Goal: Information Seeking & Learning: Learn about a topic

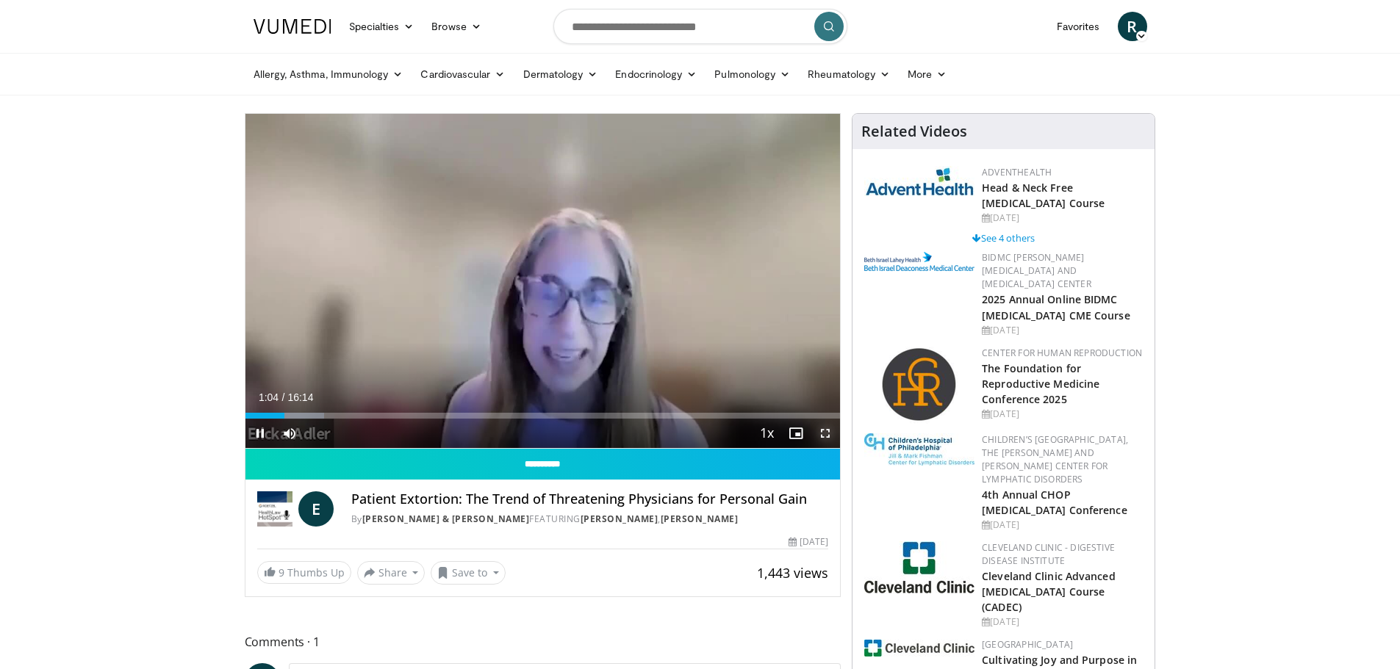
click at [827, 434] on span "Video Player" at bounding box center [824, 433] width 29 height 29
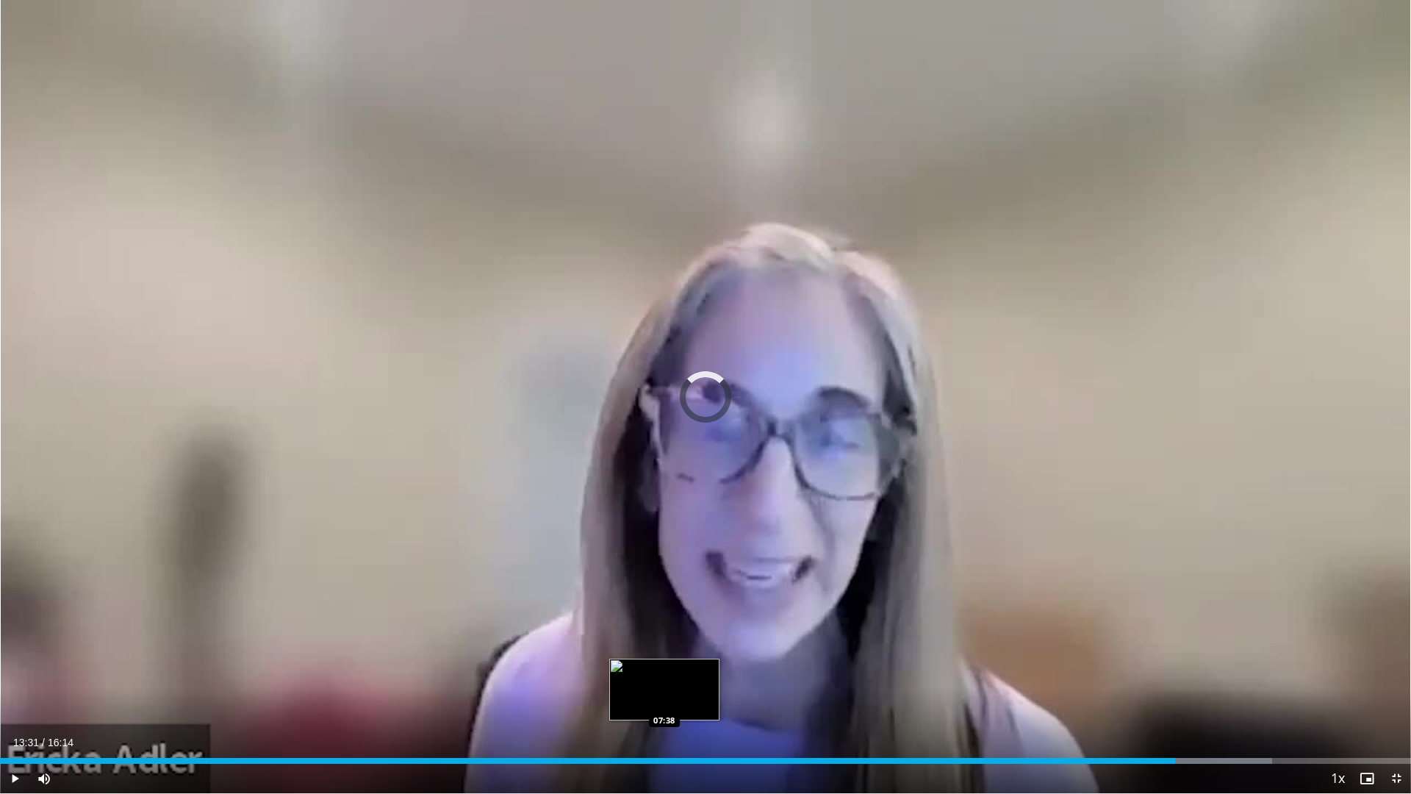
click at [664, 669] on div "Loaded : 90.17% 13:31 07:38" at bounding box center [705, 756] width 1411 height 14
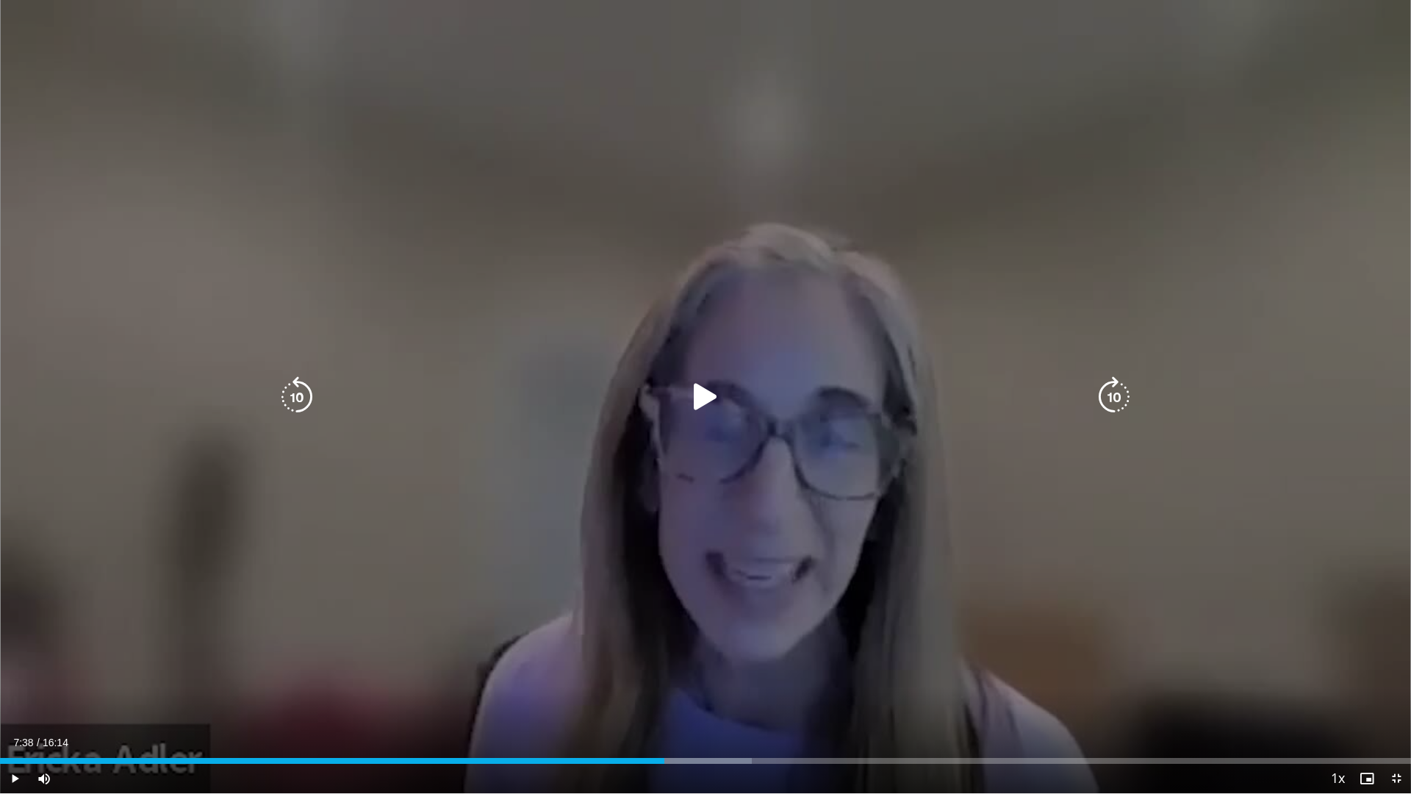
click at [708, 393] on icon "Video Player" at bounding box center [705, 396] width 41 height 41
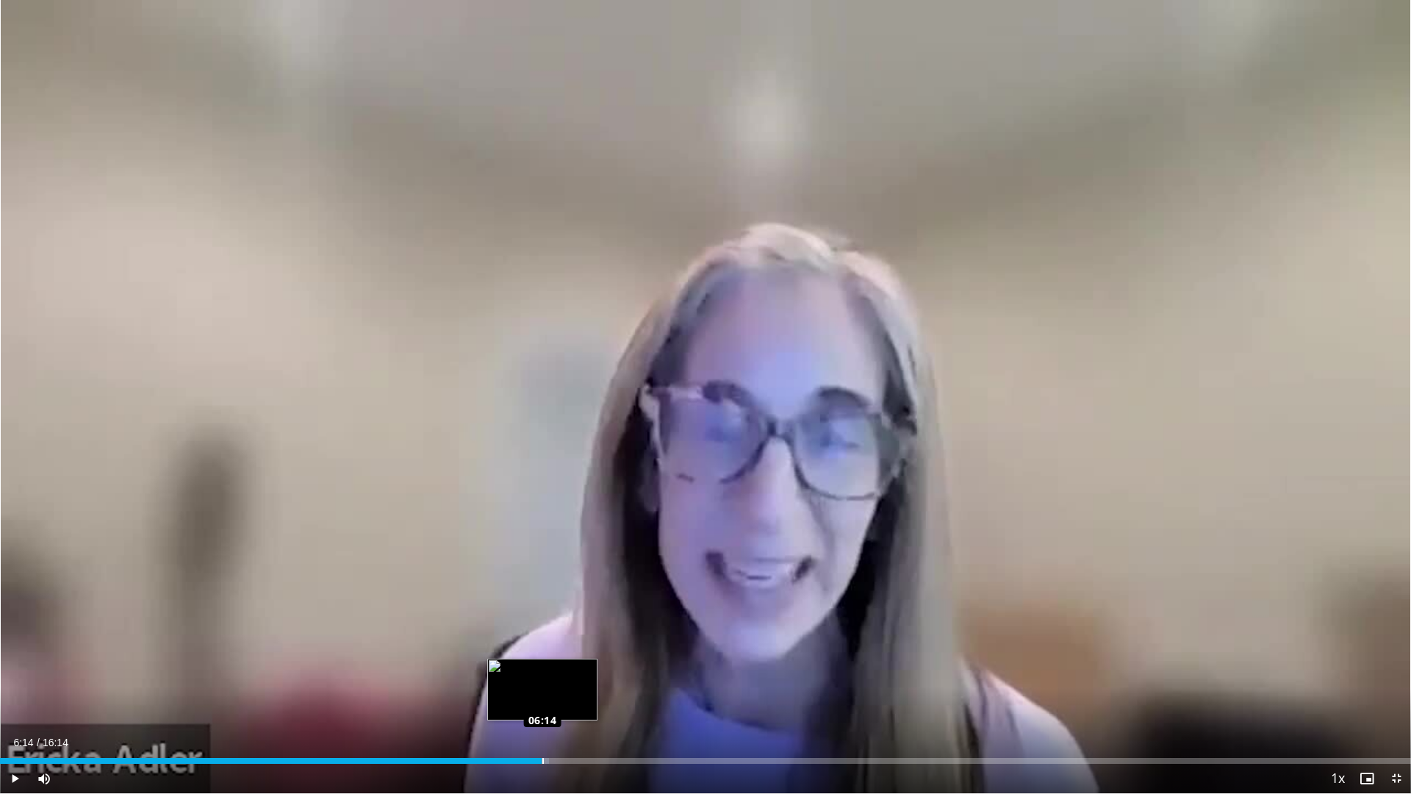
drag, startPoint x: 639, startPoint y: 758, endPoint x: 542, endPoint y: 755, distance: 97.8
click at [542, 669] on div "Loaded : 38.93% 06:14 06:14" at bounding box center [705, 756] width 1411 height 14
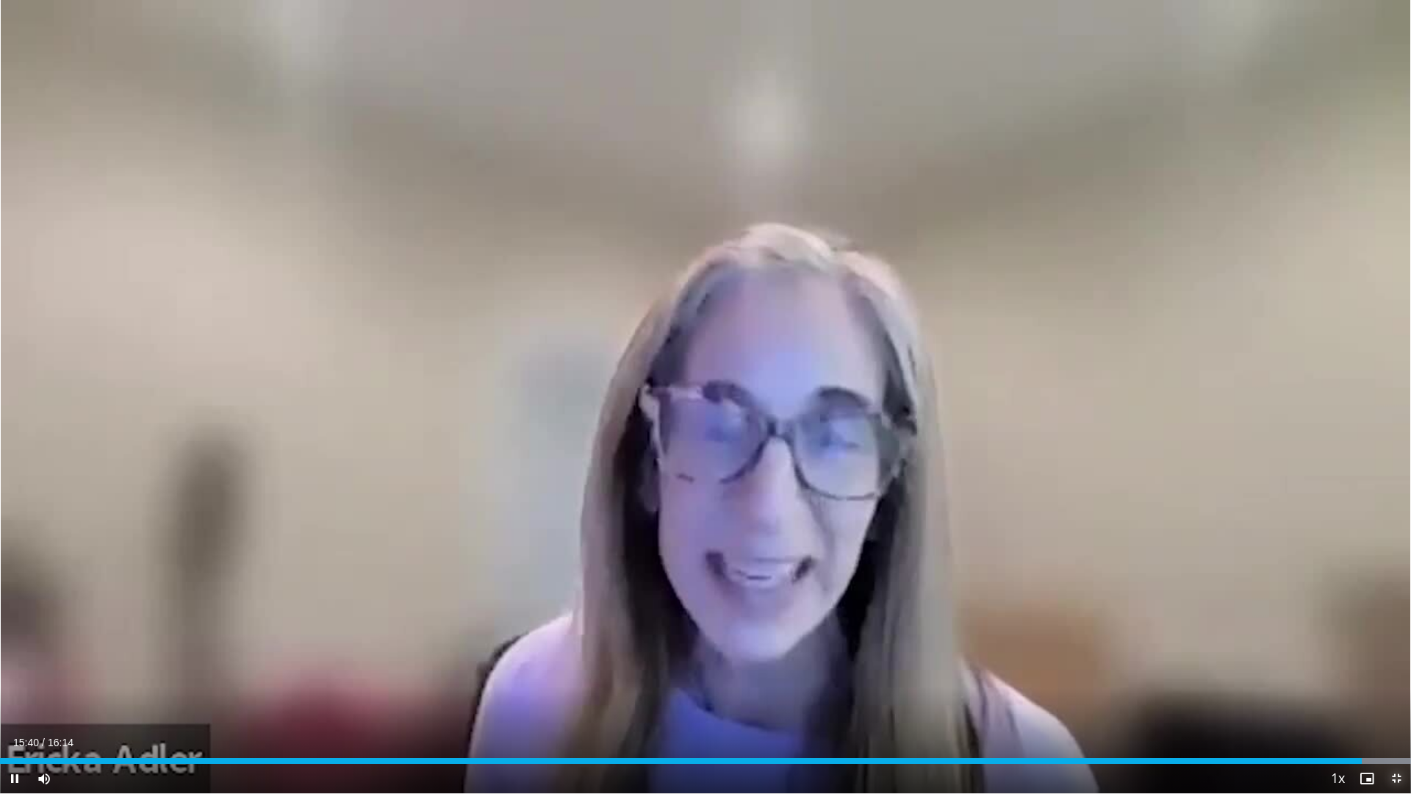
click at [1399, 669] on span "Video Player" at bounding box center [1395, 777] width 29 height 29
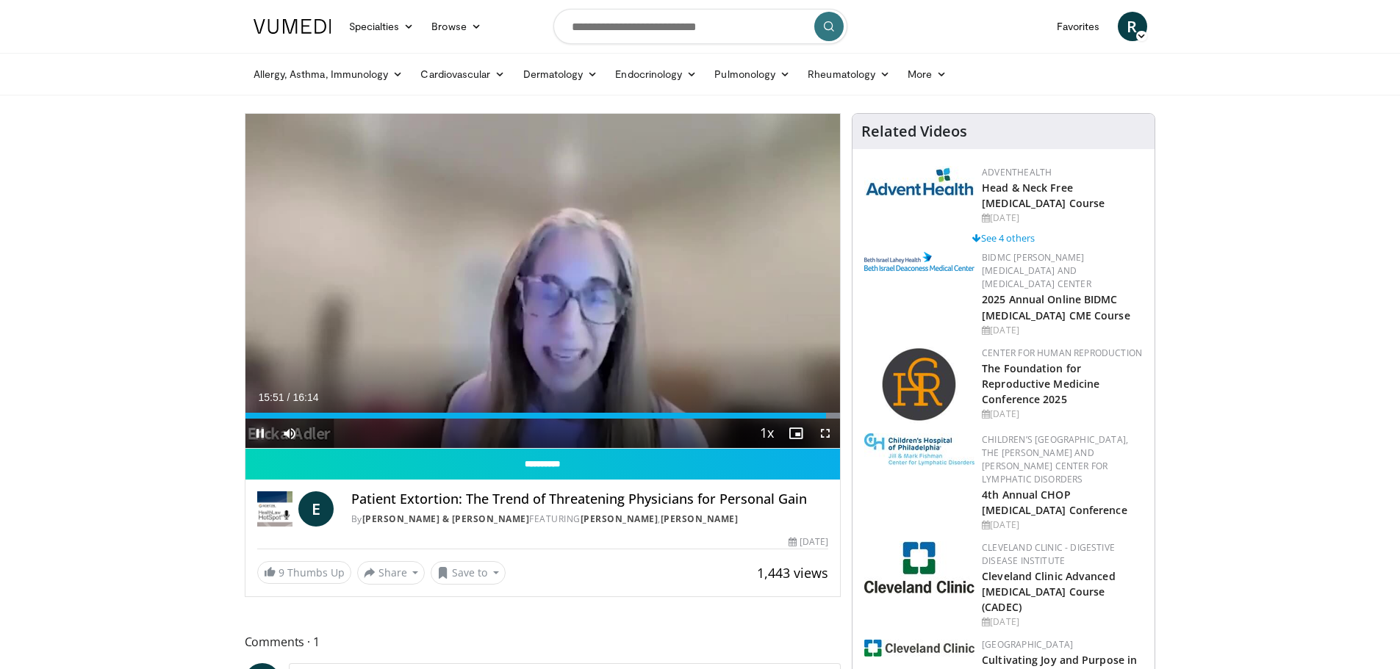
click at [259, 434] on span "Video Player" at bounding box center [259, 433] width 29 height 29
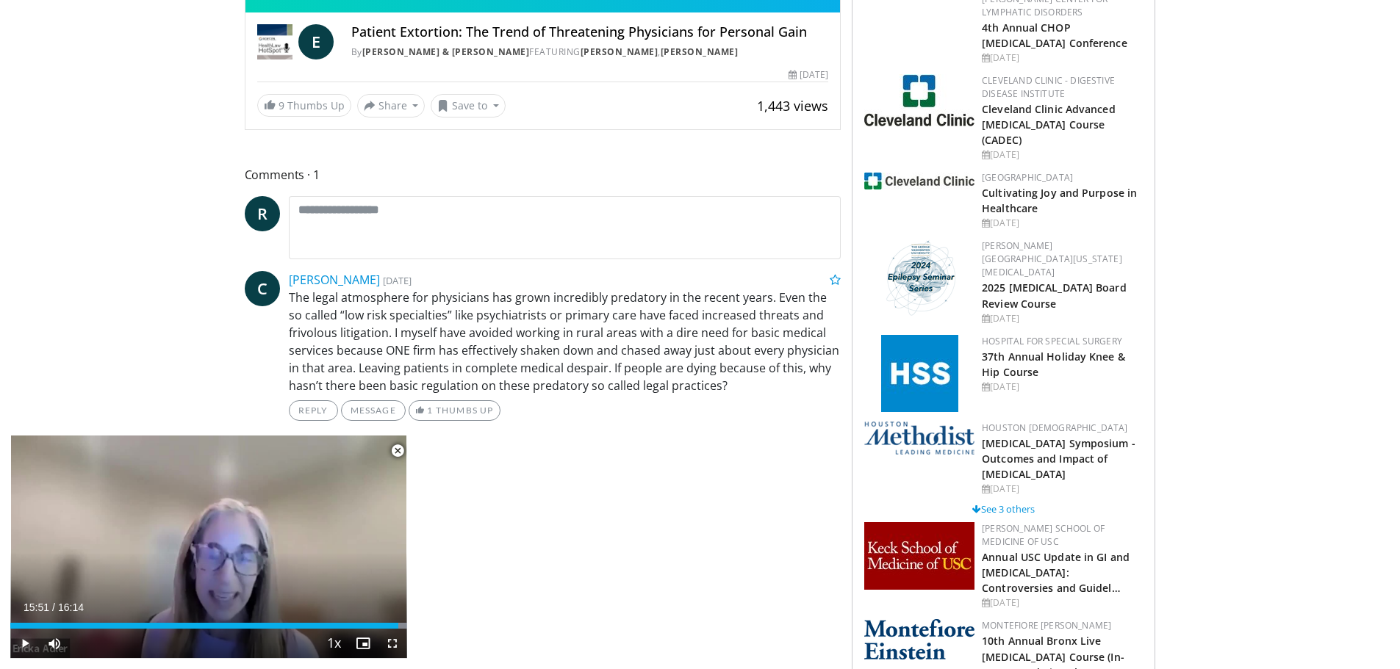
scroll to position [441, 0]
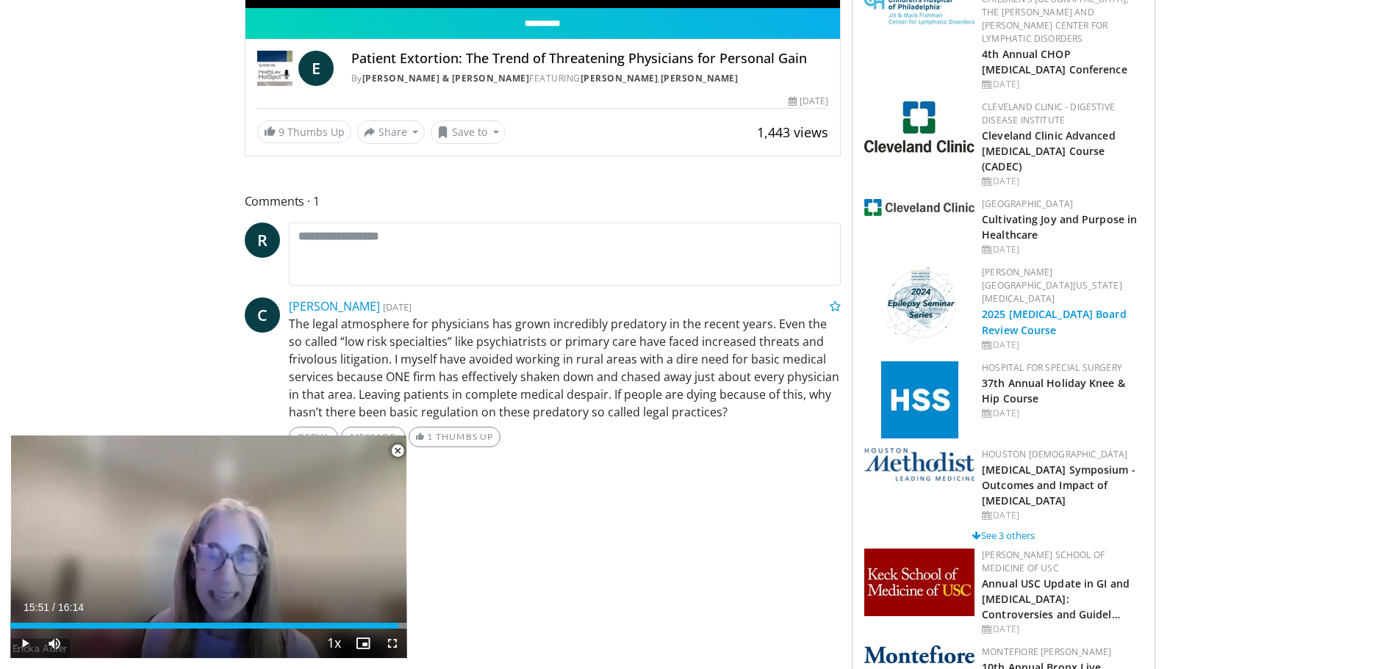
click at [1052, 307] on link "2025 Epilepsy Board Review Course" at bounding box center [1054, 321] width 145 height 29
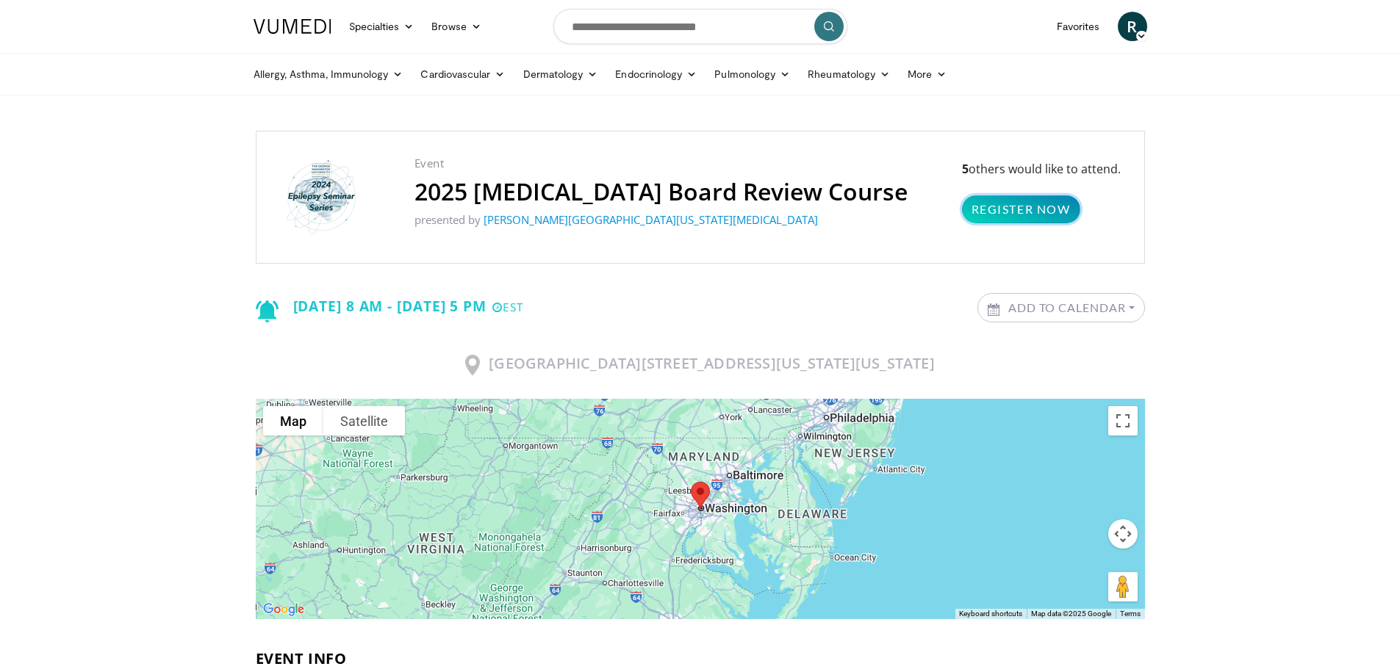
click at [1028, 215] on link "Register Now" at bounding box center [1021, 209] width 118 height 28
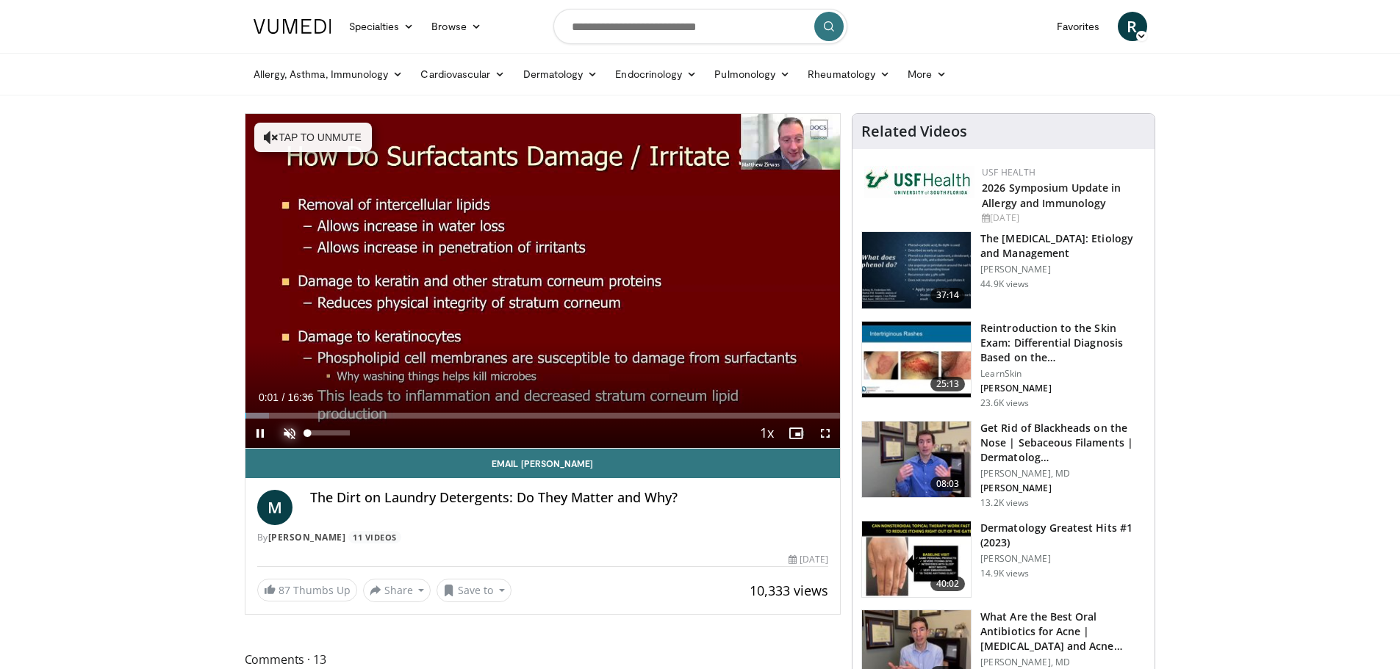
click at [291, 431] on span "Video Player" at bounding box center [289, 433] width 29 height 29
click at [824, 434] on span "Video Player" at bounding box center [824, 433] width 29 height 29
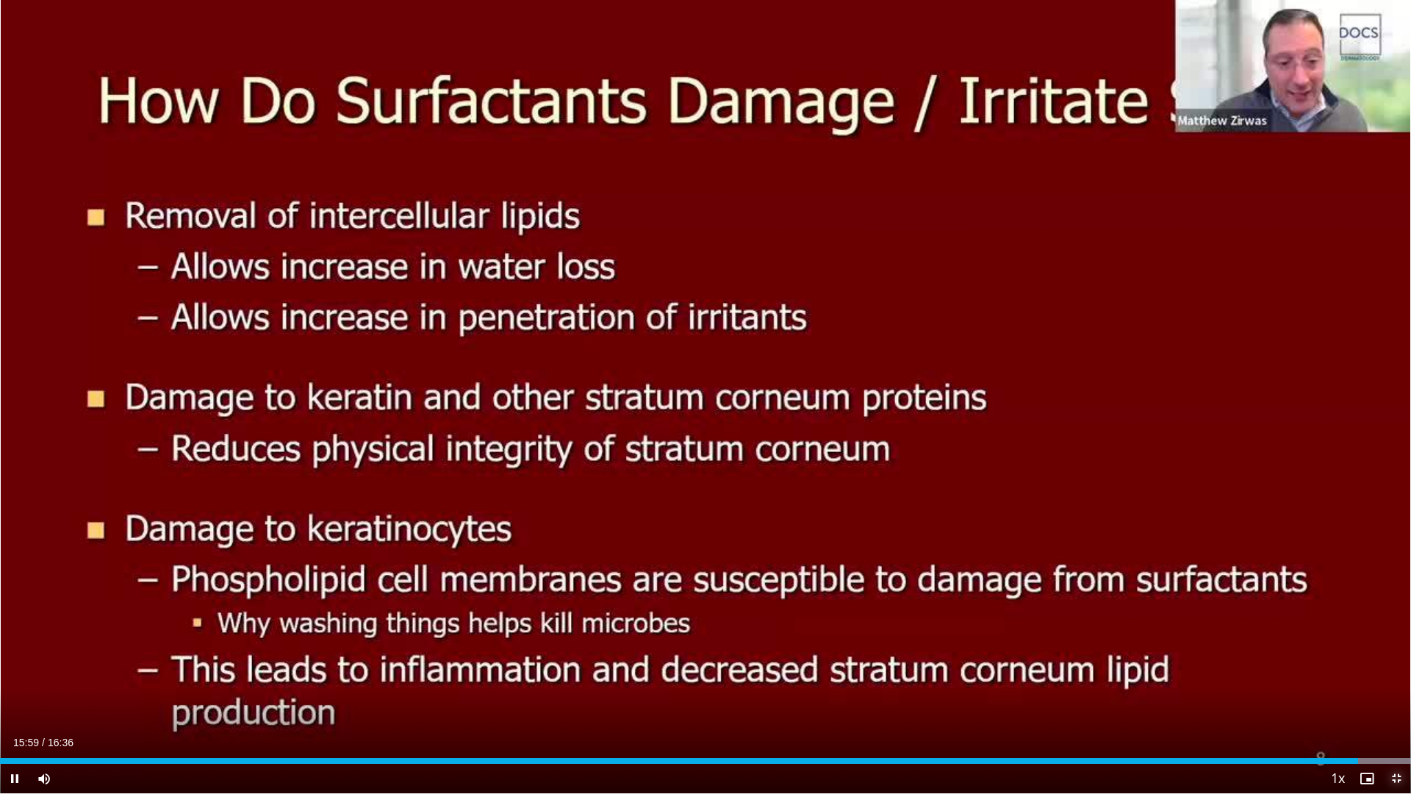
click at [1399, 669] on span "Video Player" at bounding box center [1395, 777] width 29 height 29
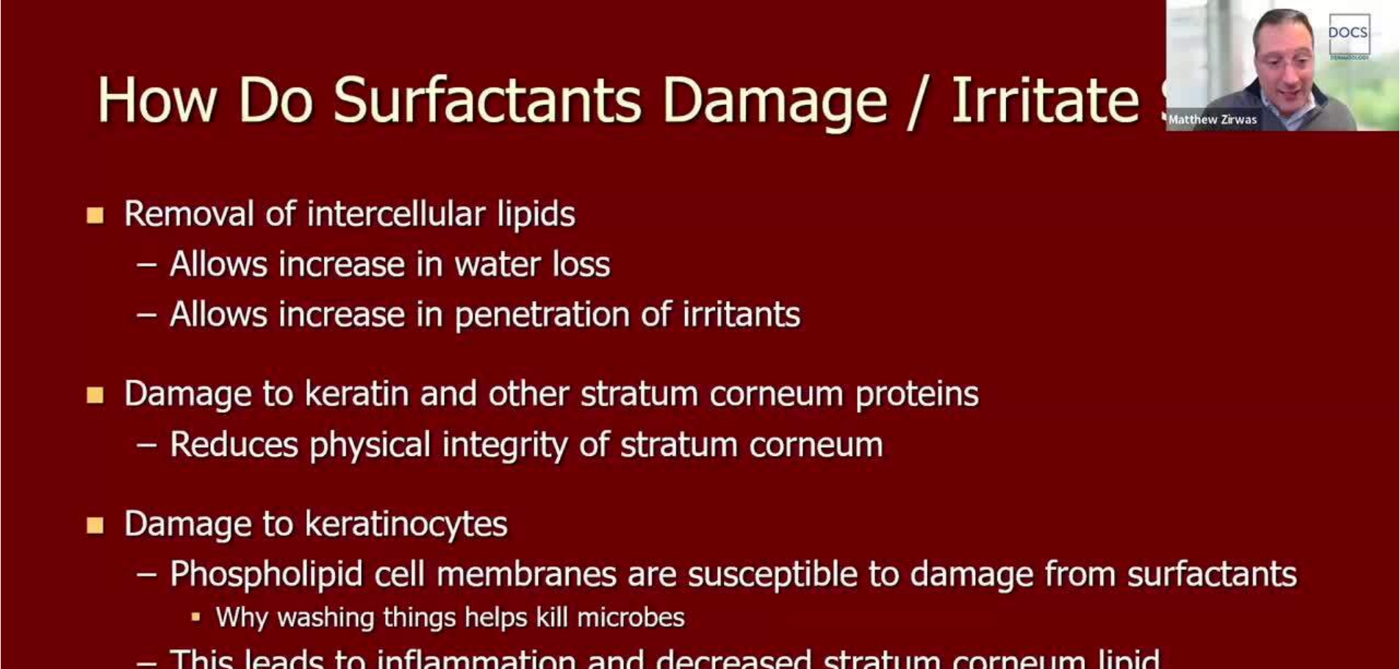
scroll to position [204, 0]
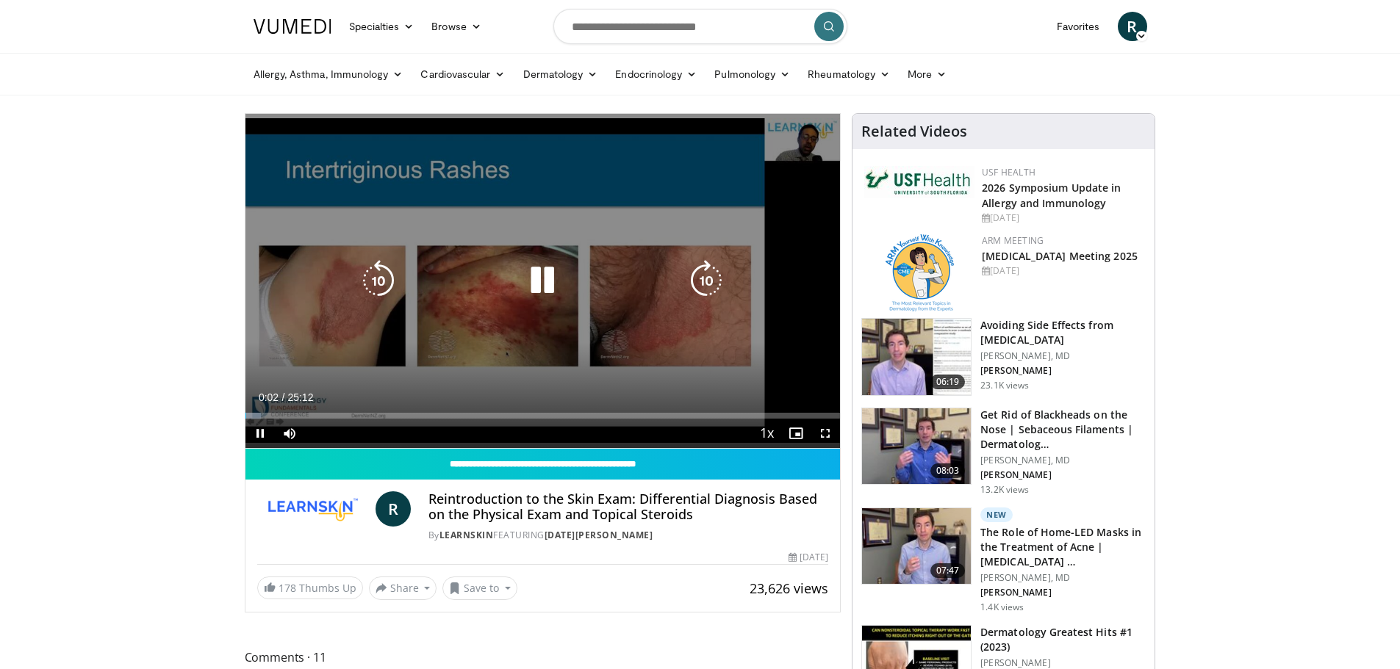
click at [548, 281] on icon "Video Player" at bounding box center [542, 280] width 41 height 41
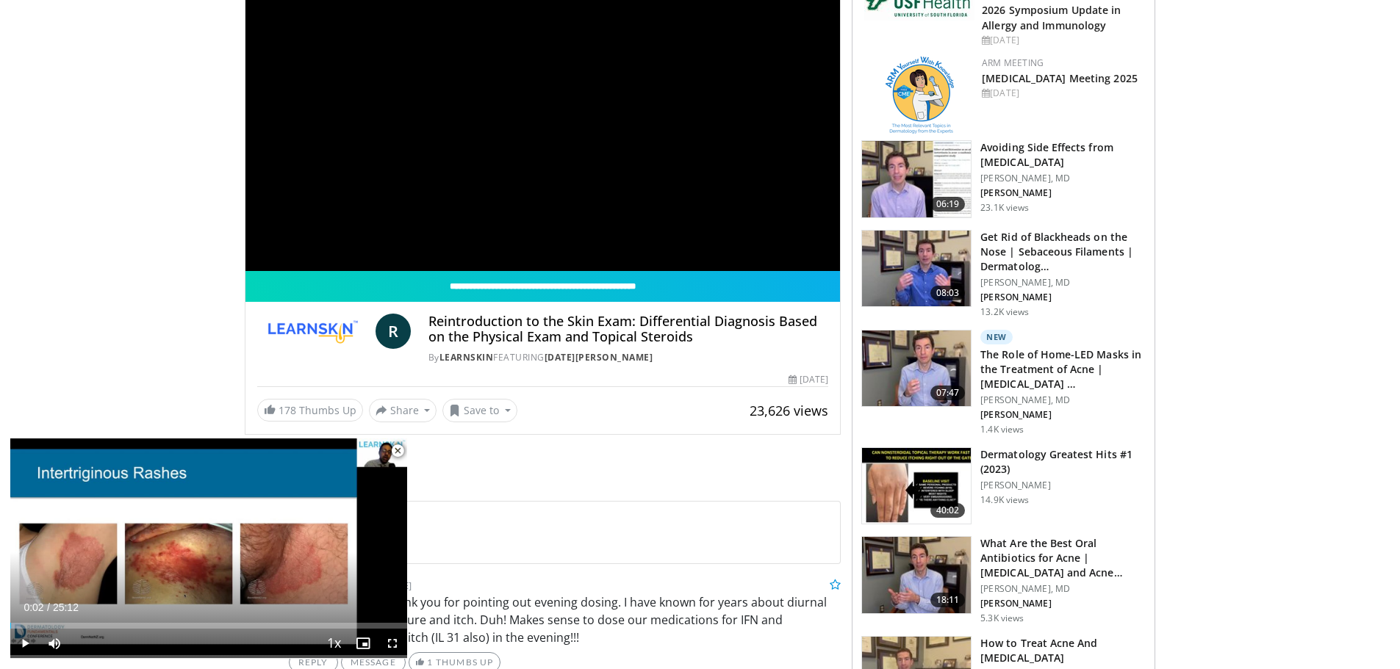
scroll to position [220, 0]
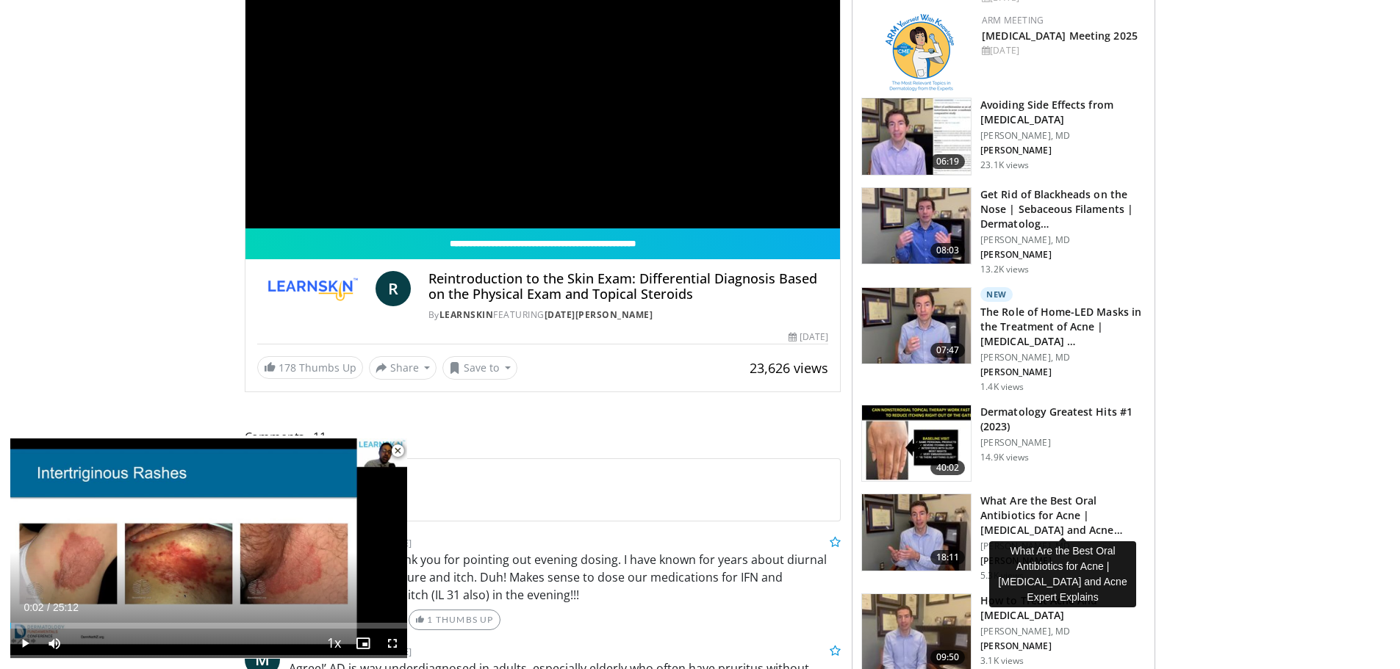
click at [1026, 506] on h3 "What Are the Best Oral Antibiotics for Acne | Dermatologist and Acne…" at bounding box center [1062, 516] width 165 height 44
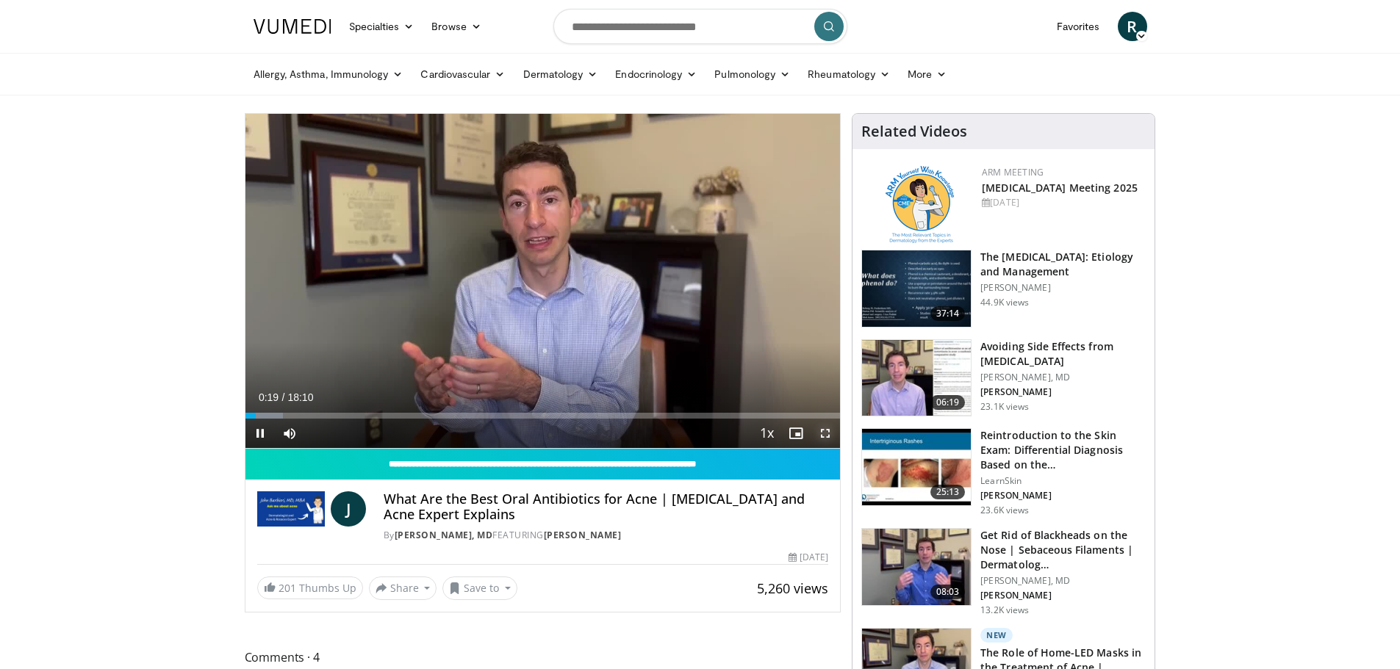
click at [822, 435] on span "Video Player" at bounding box center [824, 433] width 29 height 29
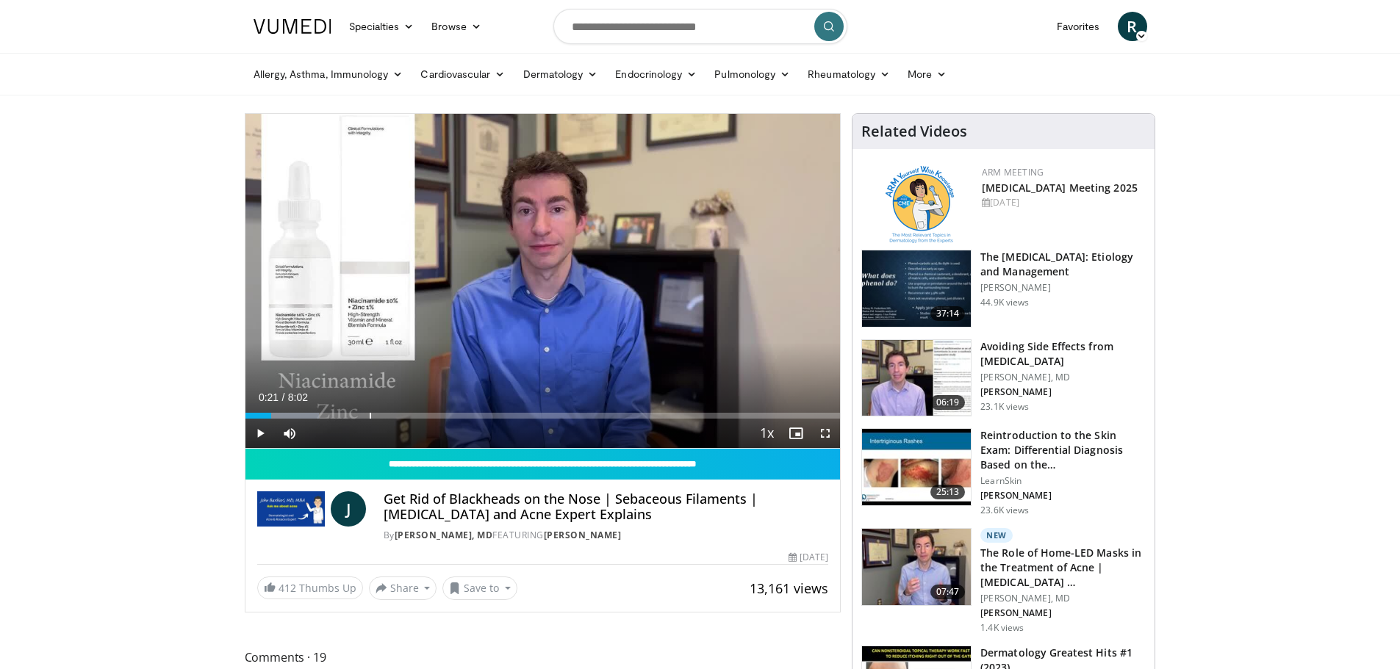
drag, startPoint x: 726, startPoint y: 420, endPoint x: 271, endPoint y: 420, distance: 454.8
click at [271, 420] on div "Current Time 0:21 / Duration 8:02 Play Skip Backward Skip Forward Mute 0% Loade…" at bounding box center [542, 433] width 595 height 29
click at [265, 441] on span "Video Player" at bounding box center [259, 433] width 29 height 29
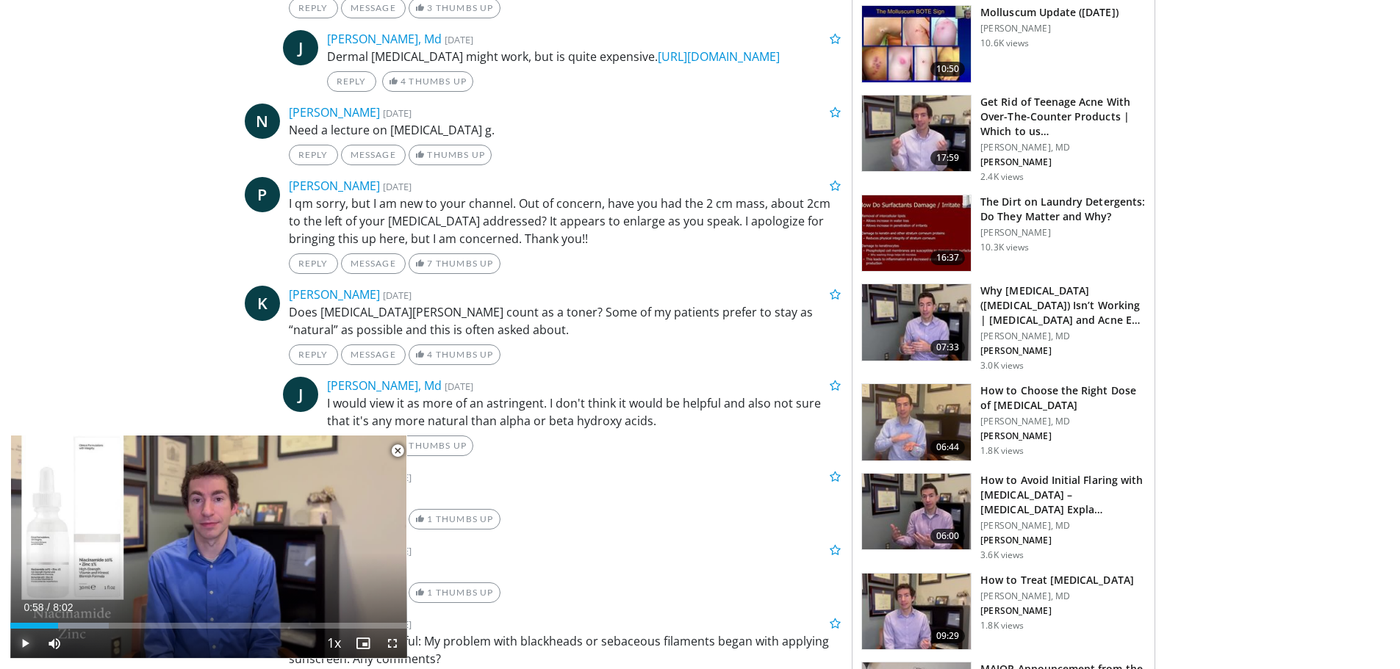
scroll to position [1176, 0]
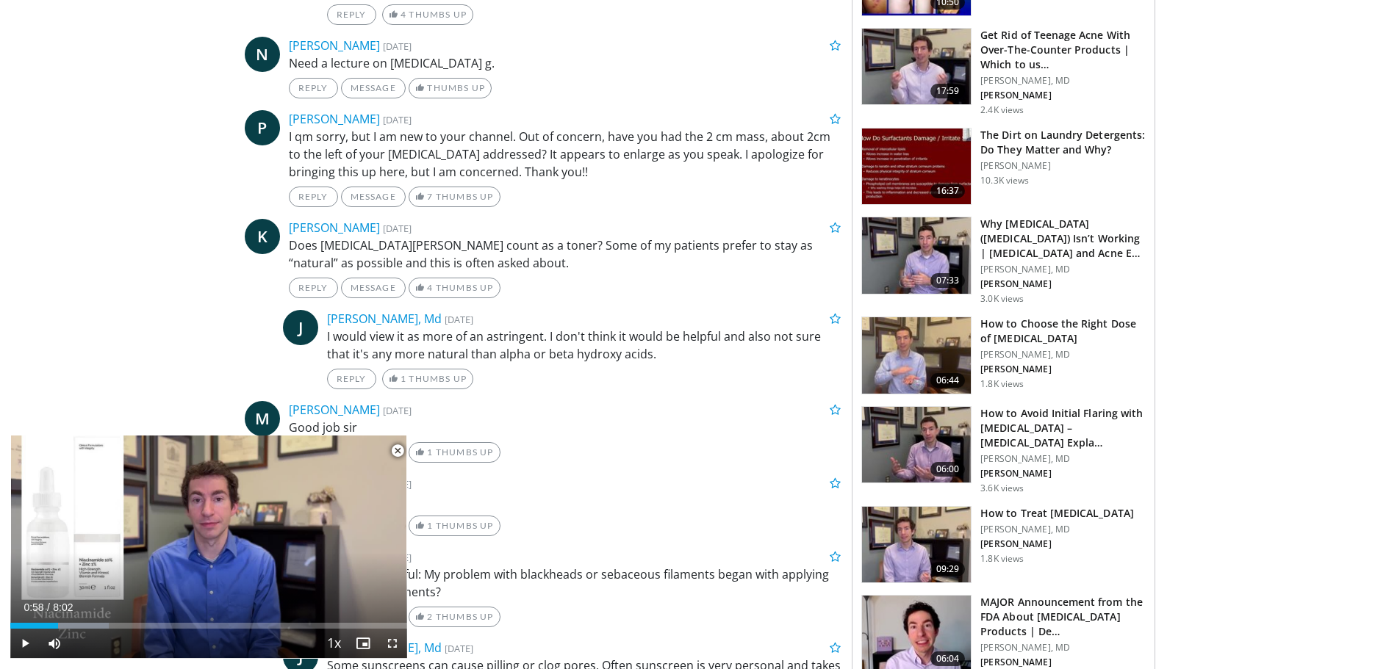
click at [1044, 506] on h3 "How to Treat [MEDICAL_DATA]" at bounding box center [1057, 513] width 154 height 15
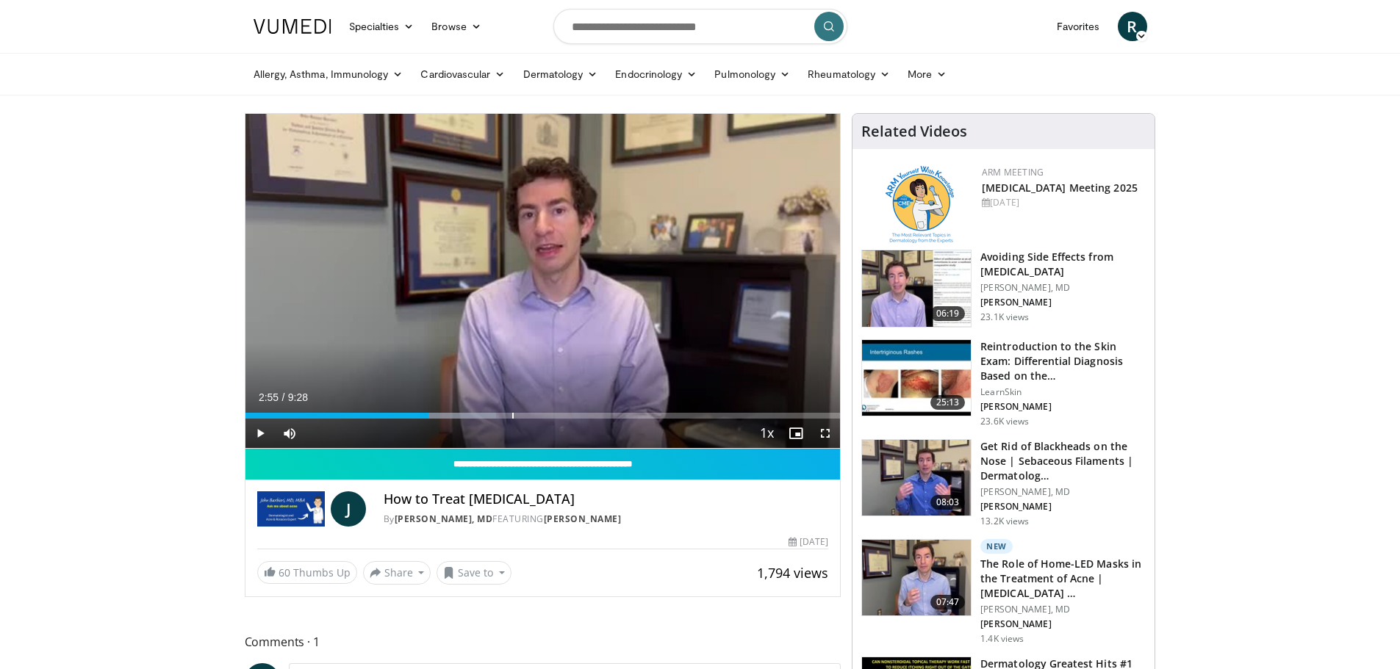
drag, startPoint x: 520, startPoint y: 417, endPoint x: 428, endPoint y: 422, distance: 92.0
click at [428, 422] on div "Current Time 2:55 / Duration 9:28 Play Skip Backward Skip Forward Mute Loaded :…" at bounding box center [542, 433] width 595 height 29
